Goal: Transaction & Acquisition: Purchase product/service

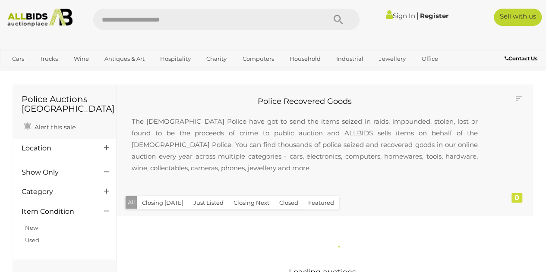
scroll to position [66, 0]
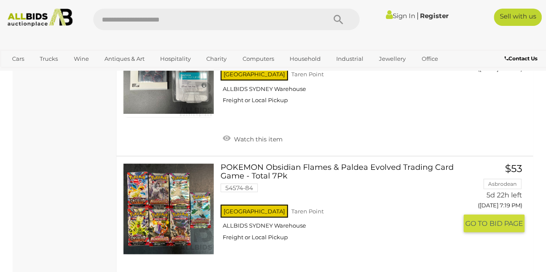
scroll to position [2651, 0]
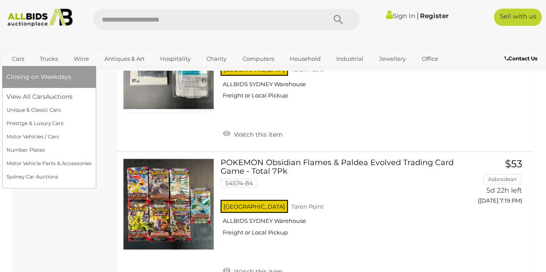
click at [13, 54] on link "Cars" at bounding box center [17, 59] width 23 height 14
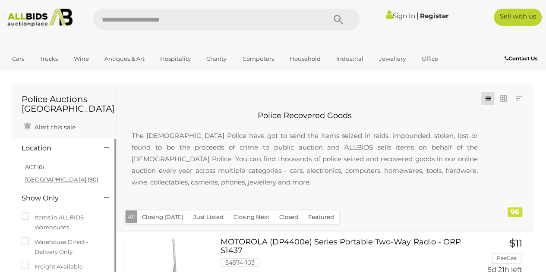
click at [28, 179] on link "[GEOGRAPHIC_DATA] (90)" at bounding box center [61, 179] width 73 height 7
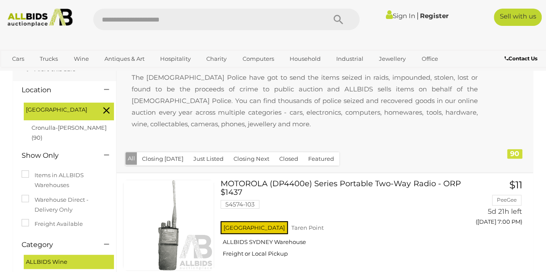
scroll to position [45, 0]
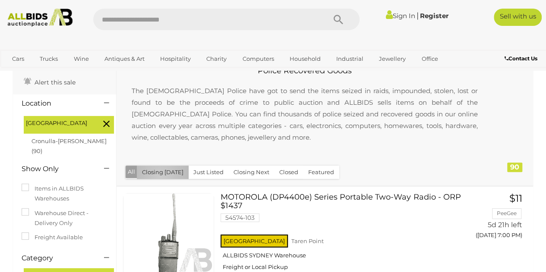
click at [161, 176] on button "Closing [DATE]" at bounding box center [163, 172] width 52 height 13
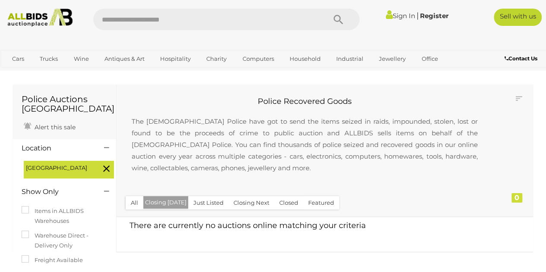
click at [135, 205] on button "All" at bounding box center [135, 202] width 18 height 13
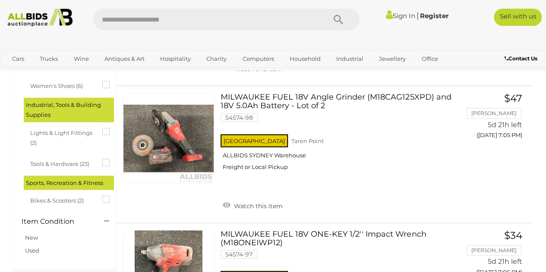
scroll to position [824, 0]
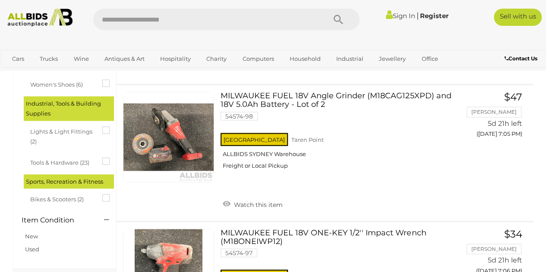
click at [102, 195] on icon at bounding box center [102, 195] width 0 height 0
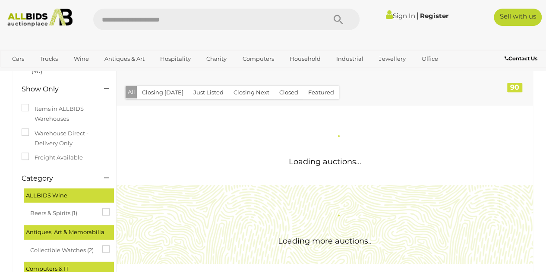
scroll to position [135, 0]
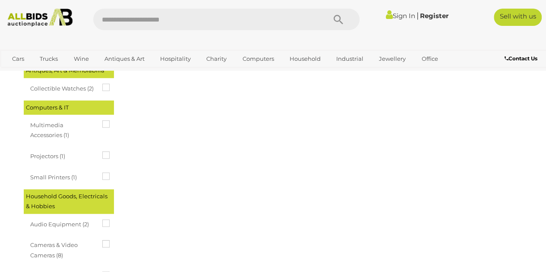
scroll to position [265, 0]
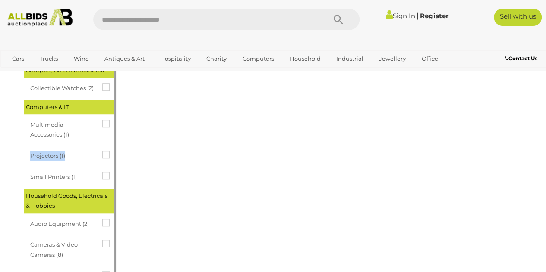
drag, startPoint x: 113, startPoint y: 152, endPoint x: 105, endPoint y: 157, distance: 9.6
click at [105, 157] on div "Projectors (1)" at bounding box center [71, 157] width 86 height 20
click at [102, 151] on icon at bounding box center [102, 151] width 0 height 0
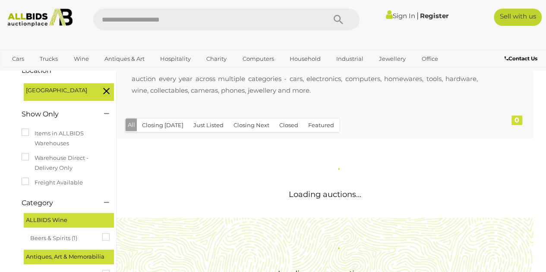
scroll to position [95, 0]
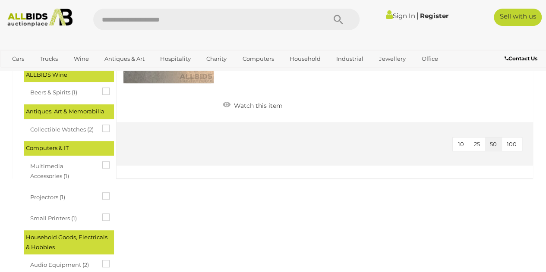
scroll to position [246, 0]
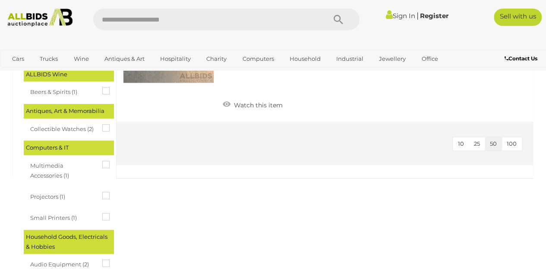
click at [101, 190] on div "Projectors (1)" at bounding box center [71, 198] width 82 height 16
click at [102, 192] on icon at bounding box center [102, 192] width 0 height 0
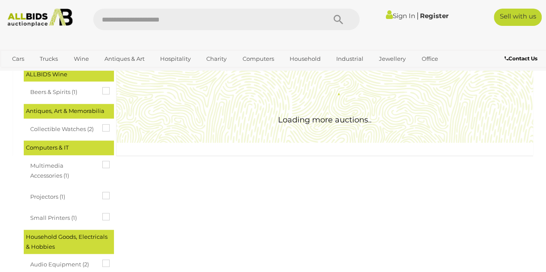
scroll to position [0, 0]
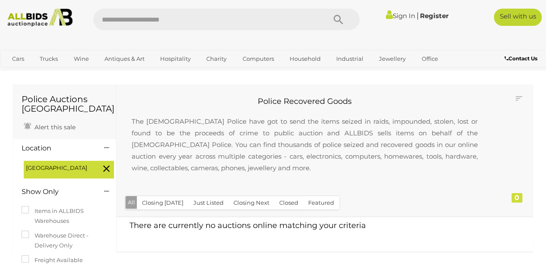
click at [106, 172] on icon at bounding box center [106, 168] width 6 height 11
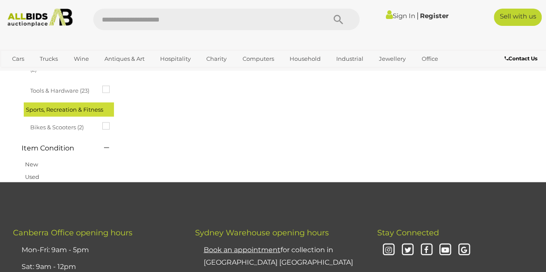
scroll to position [869, 0]
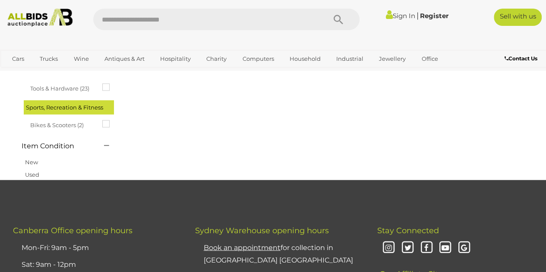
click at [102, 120] on icon at bounding box center [102, 120] width 0 height 0
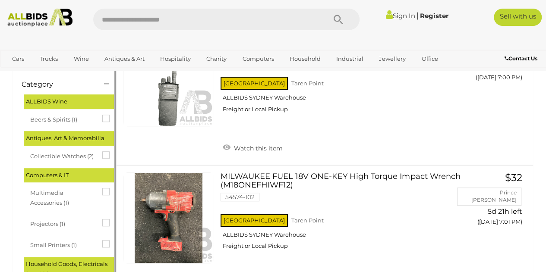
scroll to position [190, 0]
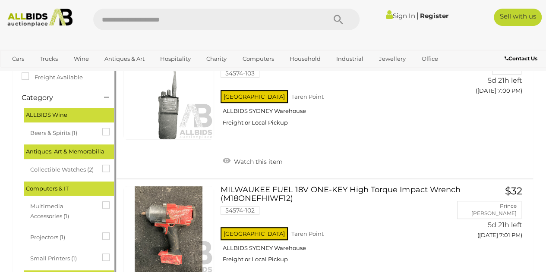
click at [104, 98] on icon at bounding box center [106, 97] width 5 height 9
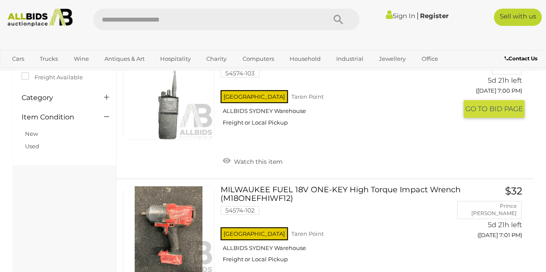
click at [110, 93] on div "MOTOROLA (DP4400e) Series Portable Two-Way Radio - ORP $1437 54574-103 [GEOGRAP…" at bounding box center [325, 110] width 430 height 136
click at [104, 99] on icon at bounding box center [106, 97] width 5 height 9
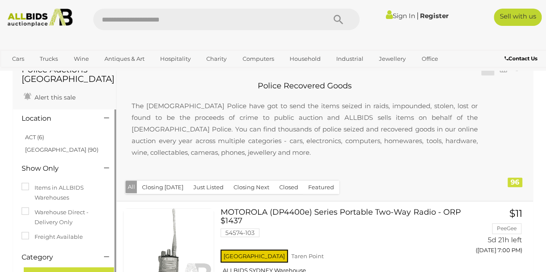
scroll to position [0, 0]
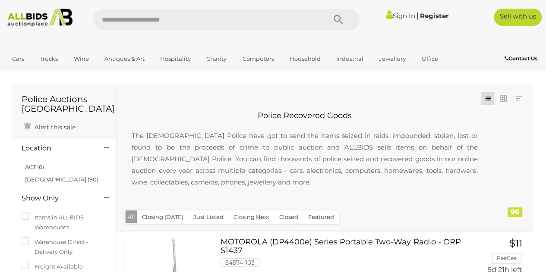
scroll to position [202, 0]
